Goal: Transaction & Acquisition: Subscribe to service/newsletter

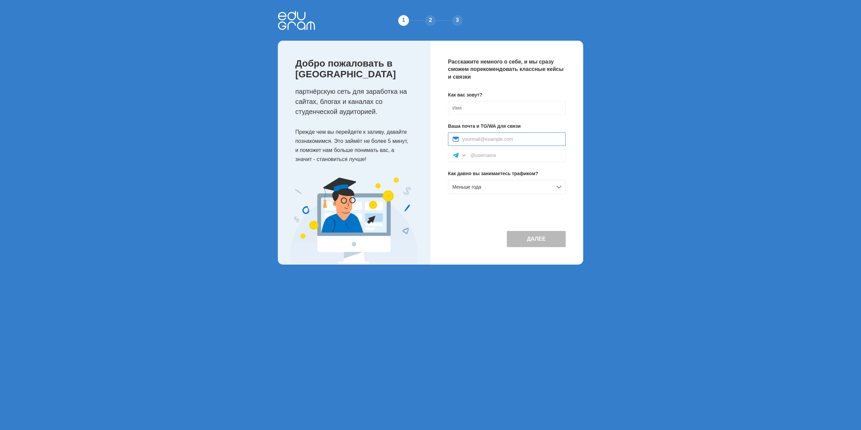
paste input "[EMAIL_ADDRESS][DOMAIN_NAME]"
type input "animaltube142@gmail.com"
click at [472, 109] on input at bounding box center [507, 107] width 118 height 13
type input "Roman"
click at [483, 154] on input at bounding box center [516, 155] width 91 height 5
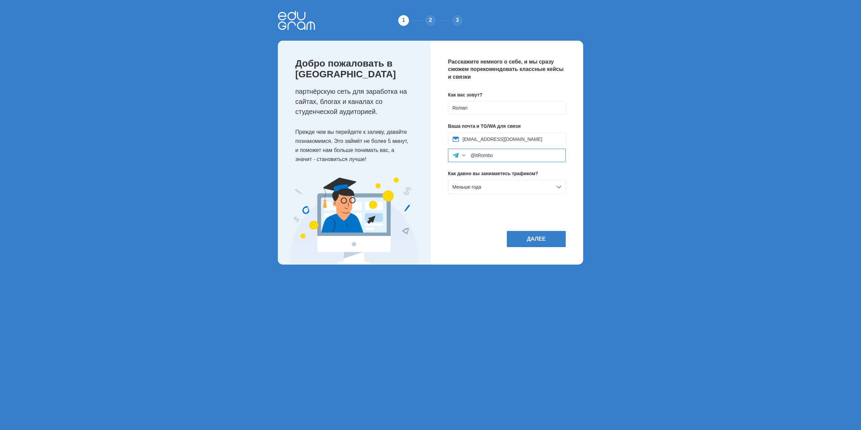
type input "@itRombo"
click at [535, 239] on button "Далее" at bounding box center [536, 239] width 59 height 16
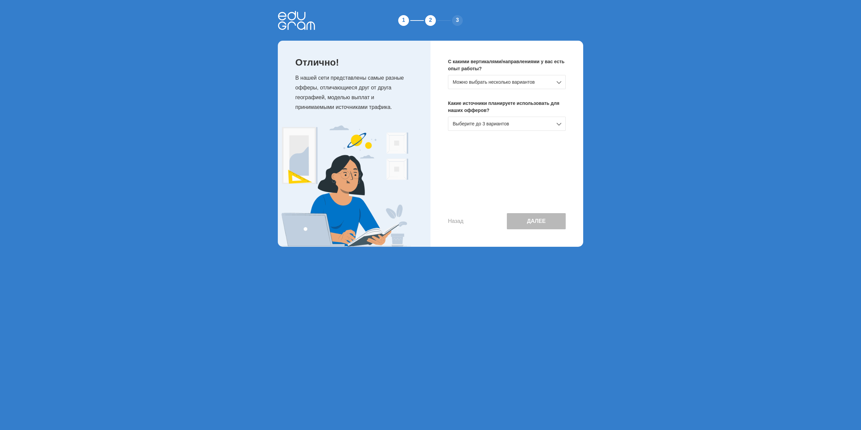
click at [557, 76] on div "Можно выбрать несколько вариантов" at bounding box center [507, 82] width 118 height 14
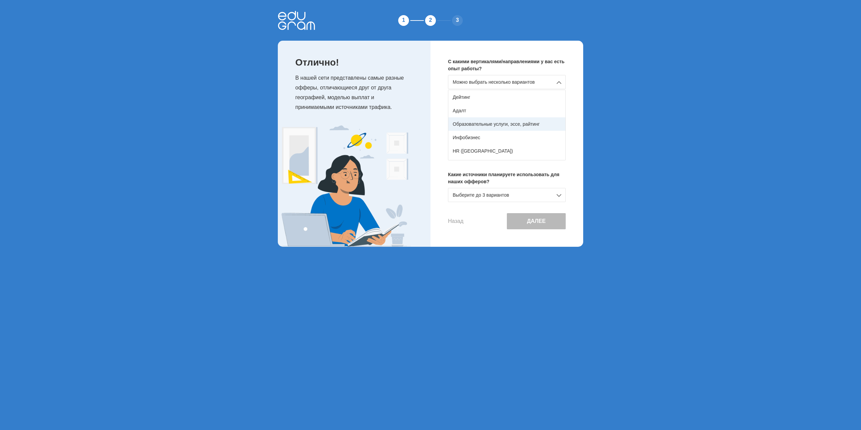
click at [498, 129] on div "Образовательные услуги, эссе, райтинг" at bounding box center [506, 123] width 117 height 13
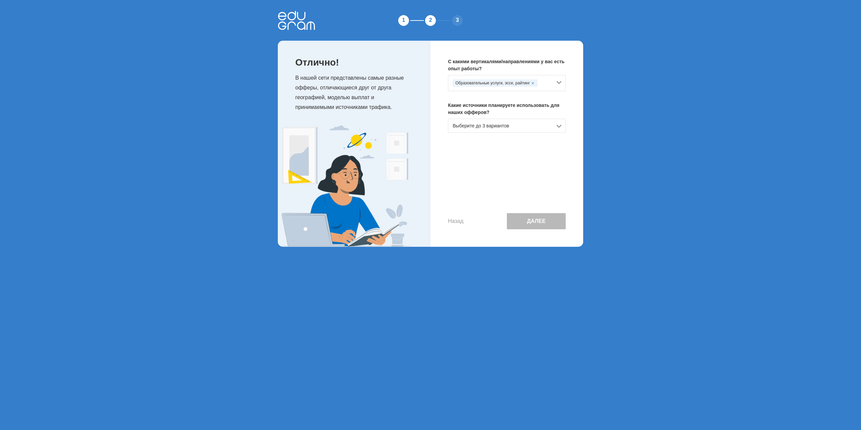
click at [541, 125] on div "Выберите до 3 вариантов" at bounding box center [507, 126] width 118 height 14
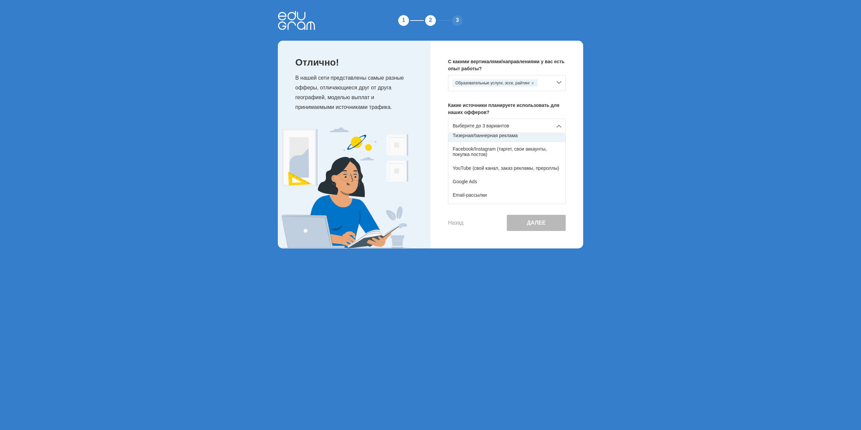
scroll to position [34, 0]
click at [506, 166] on div "YouTube (свой канал, заказ рекламы, прероллы)" at bounding box center [506, 166] width 117 height 13
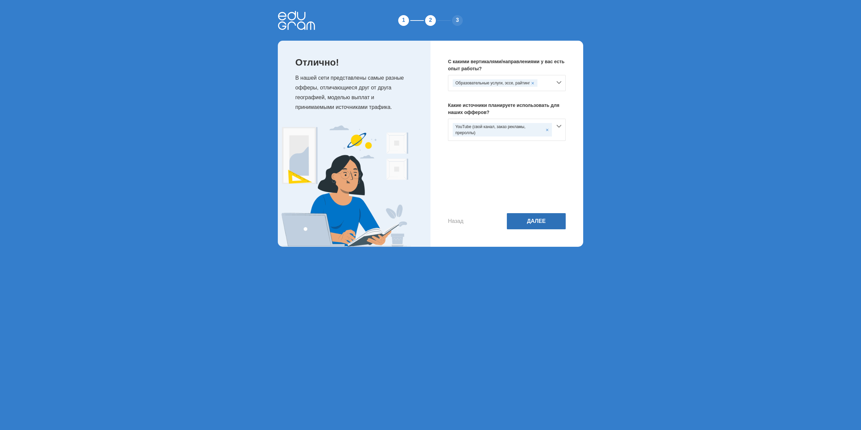
click at [535, 219] on button "Далее" at bounding box center [536, 221] width 59 height 16
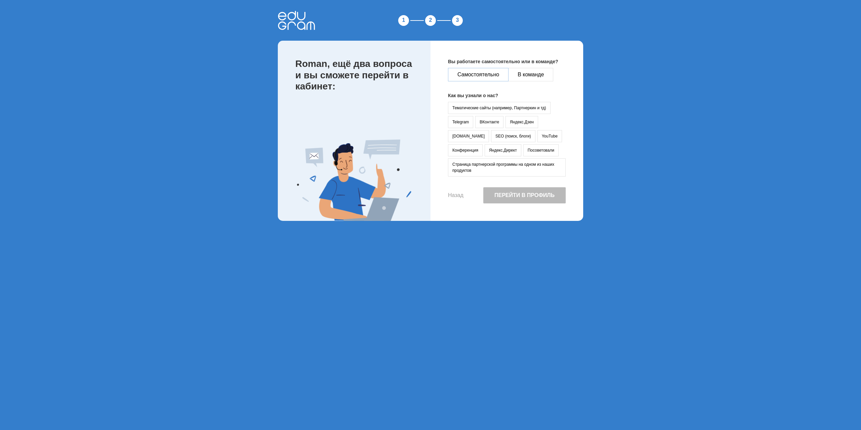
click at [485, 73] on button "Самостоятельно" at bounding box center [478, 74] width 61 height 13
click at [538, 134] on button "YouTube" at bounding box center [550, 136] width 25 height 12
click at [508, 197] on button "Перейти в профиль" at bounding box center [524, 195] width 82 height 16
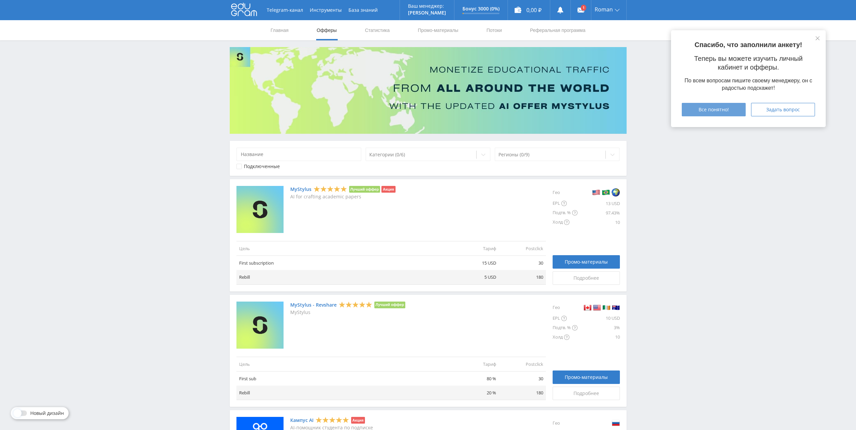
click at [732, 112] on button "Все понятно!" at bounding box center [714, 109] width 64 height 13
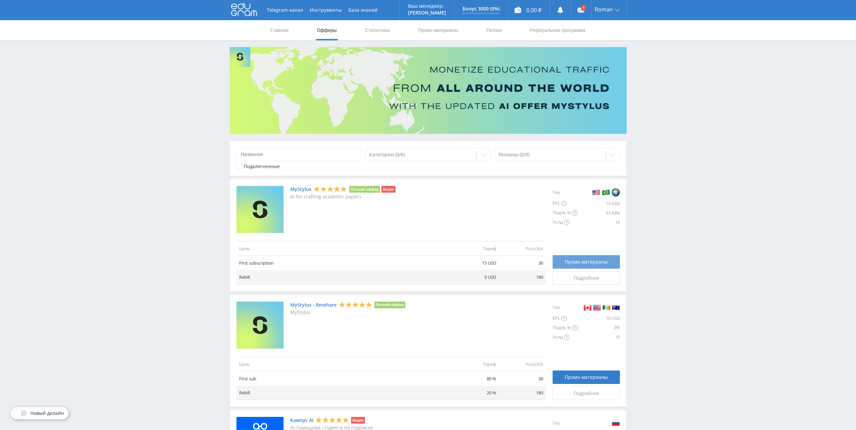
click at [576, 264] on span "Промо-материалы" at bounding box center [586, 261] width 43 height 5
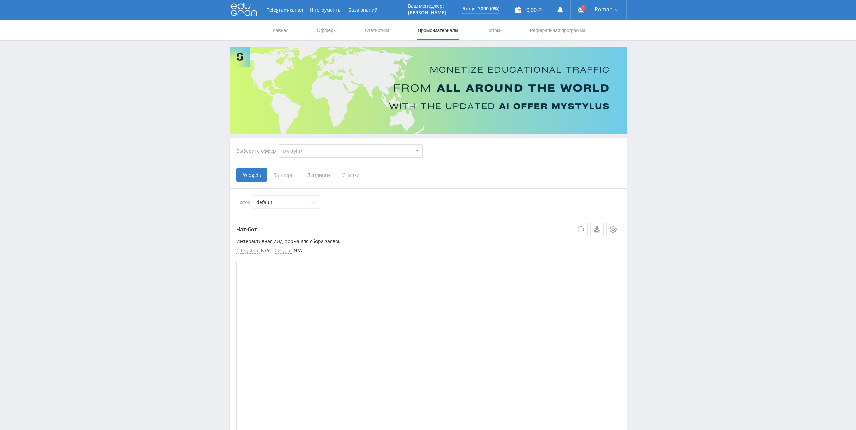
click at [348, 172] on span "Ссылки" at bounding box center [351, 174] width 30 height 13
click at [0, 0] on input "Ссылки" at bounding box center [0, 0] width 0 height 0
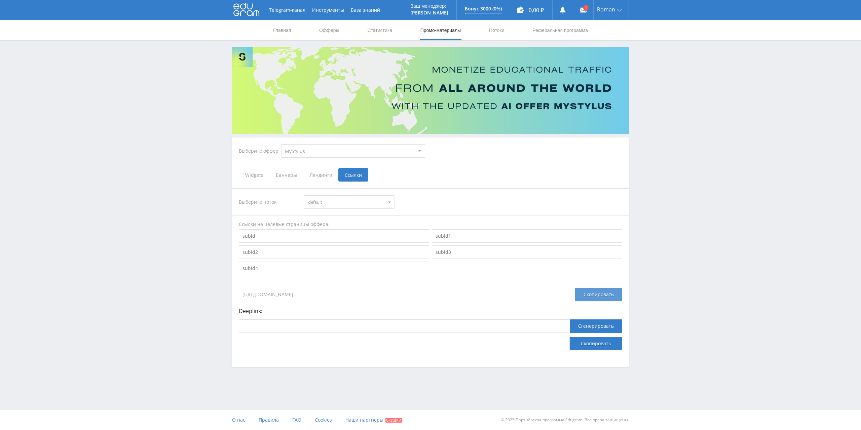
click at [591, 294] on div "Скопировать" at bounding box center [598, 294] width 47 height 13
click at [194, 49] on div "Telegram-канал Инструменты База знаний Ваш менеджер: Alex Alex Online @edugram_…" at bounding box center [430, 202] width 861 height 404
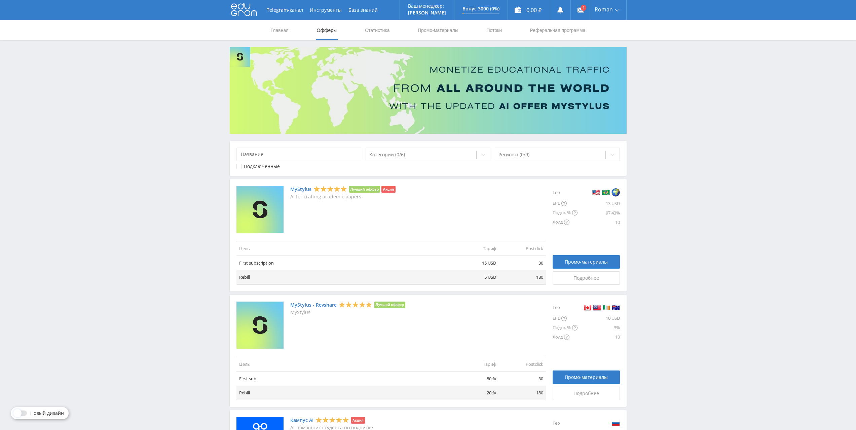
click at [576, 7] on link at bounding box center [581, 10] width 20 height 20
click at [616, 13] on div "Roman" at bounding box center [608, 10] width 35 height 20
click at [603, 38] on link "Платежи" at bounding box center [608, 39] width 35 height 12
